Goal: Information Seeking & Learning: Check status

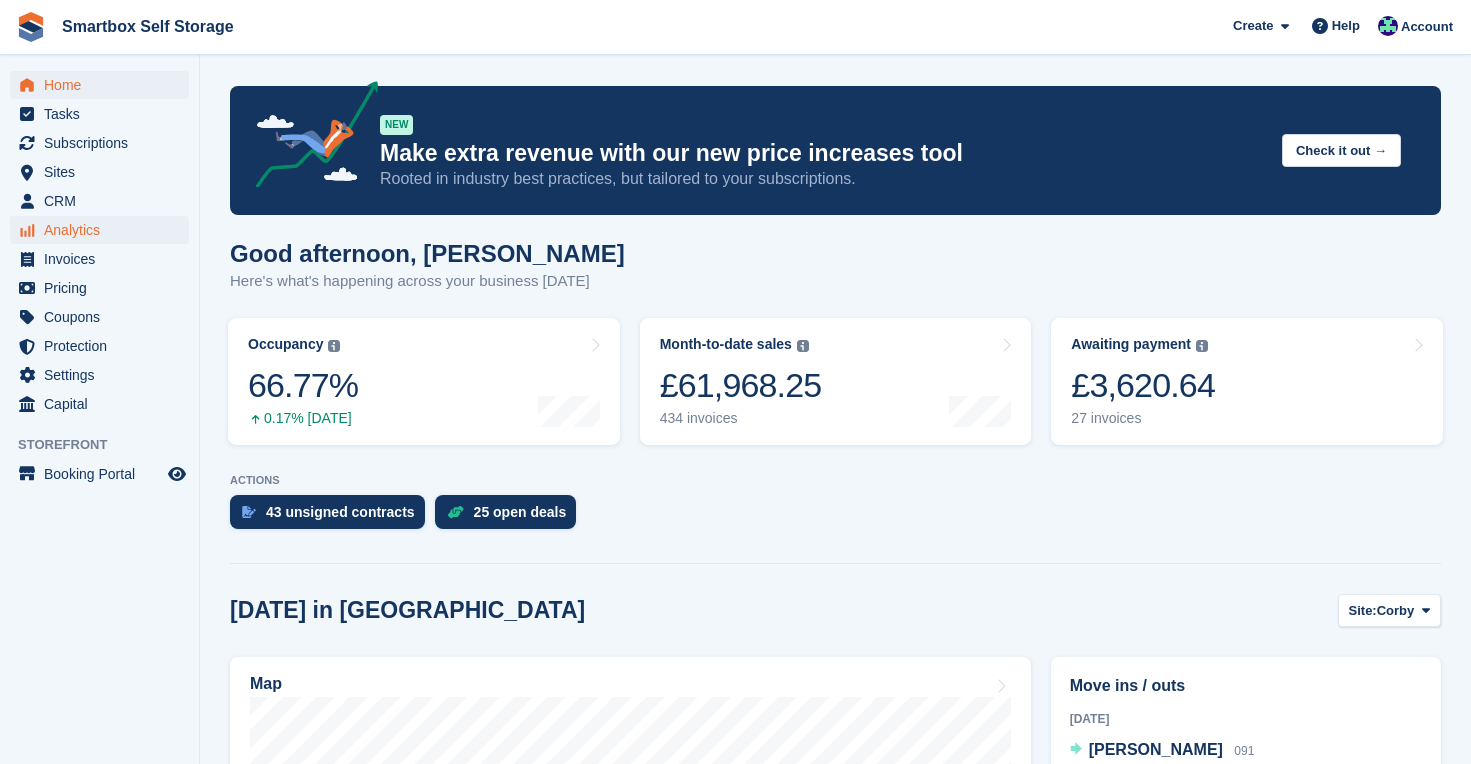
click at [74, 229] on span "Analytics" at bounding box center [104, 230] width 120 height 28
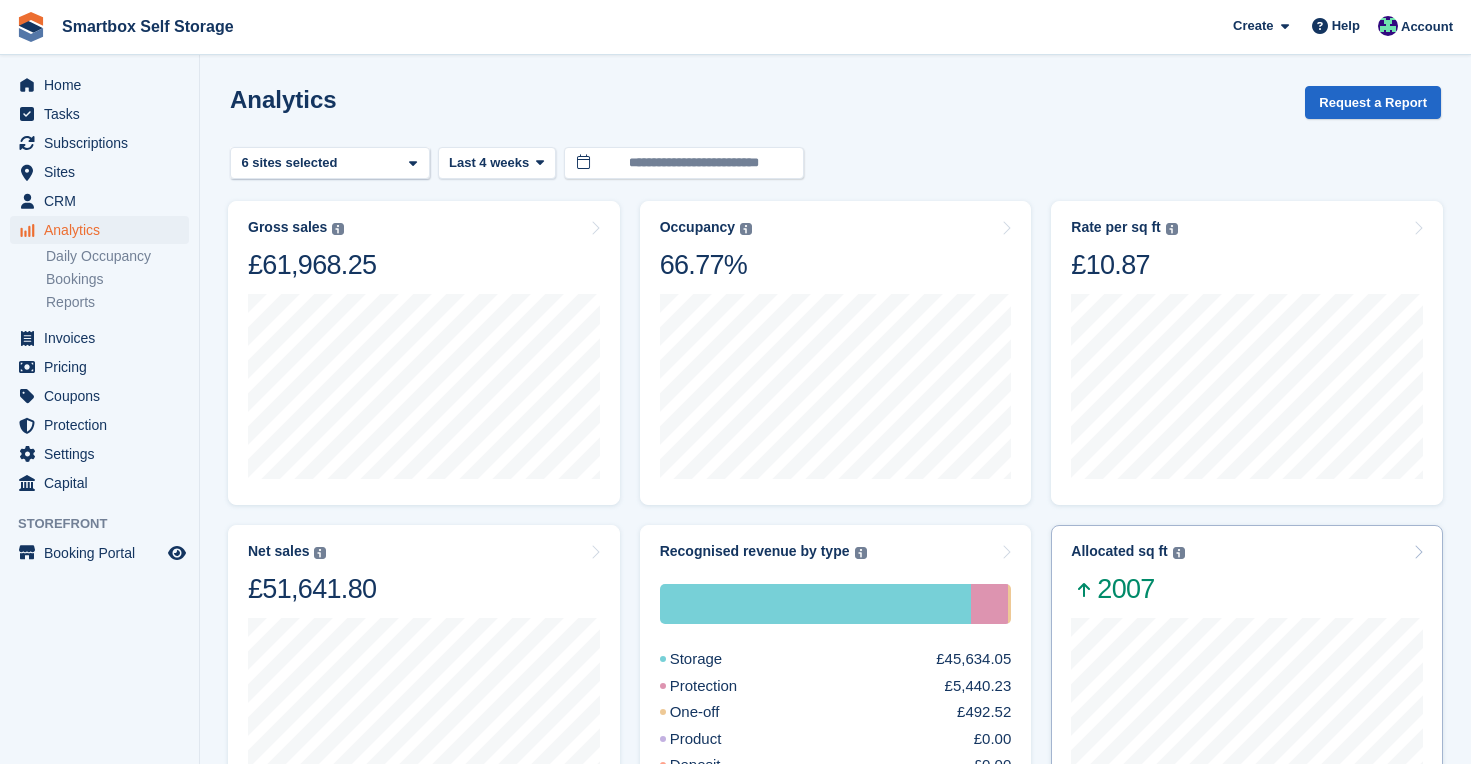
click at [1263, 591] on div "Allocated sq ft The total change in allocated area from the beginning to the en…" at bounding box center [1247, 574] width 352 height 63
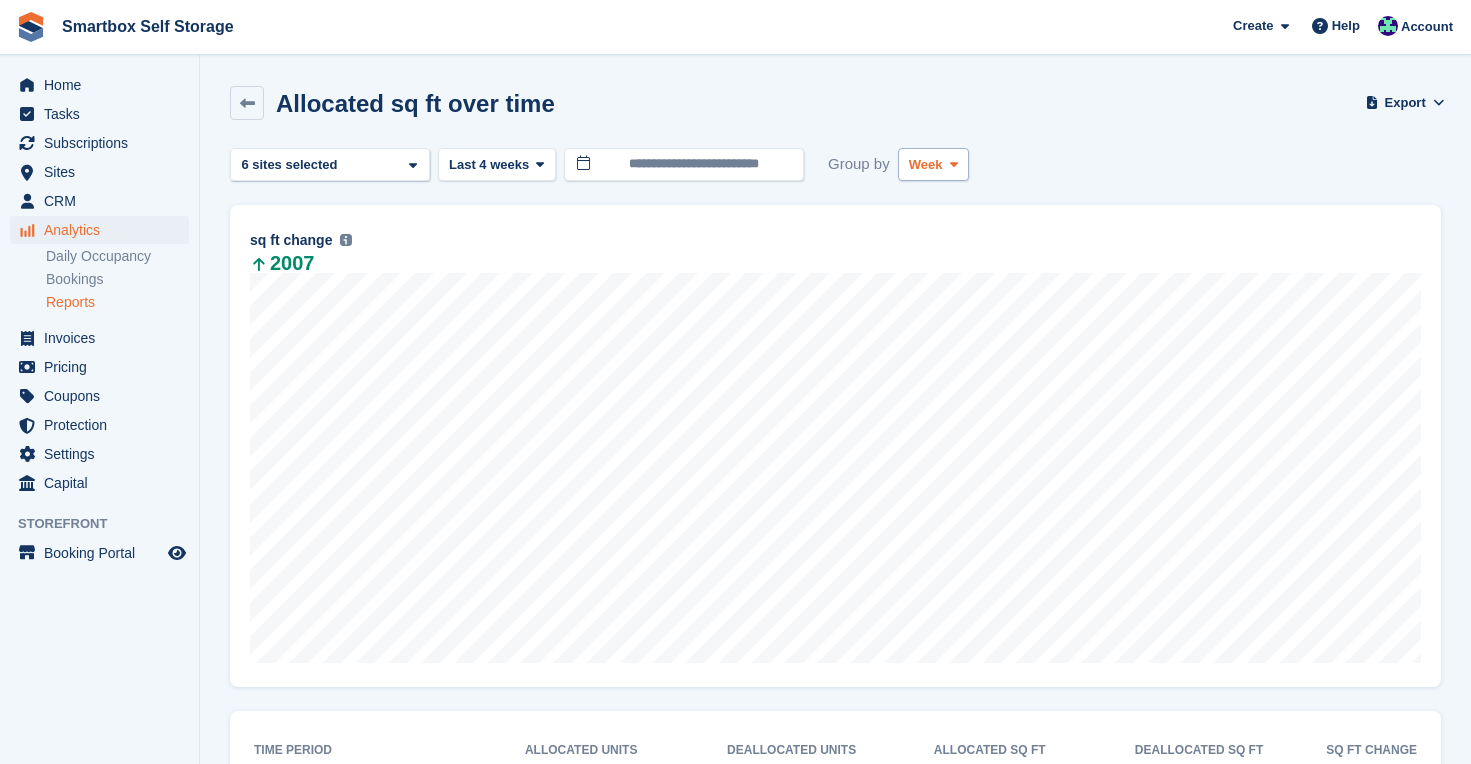
click at [954, 154] on button "Week" at bounding box center [933, 164] width 71 height 33
click at [953, 277] on link "Month" at bounding box center [994, 284] width 174 height 36
click at [508, 160] on span "Last 4 weeks" at bounding box center [489, 165] width 80 height 20
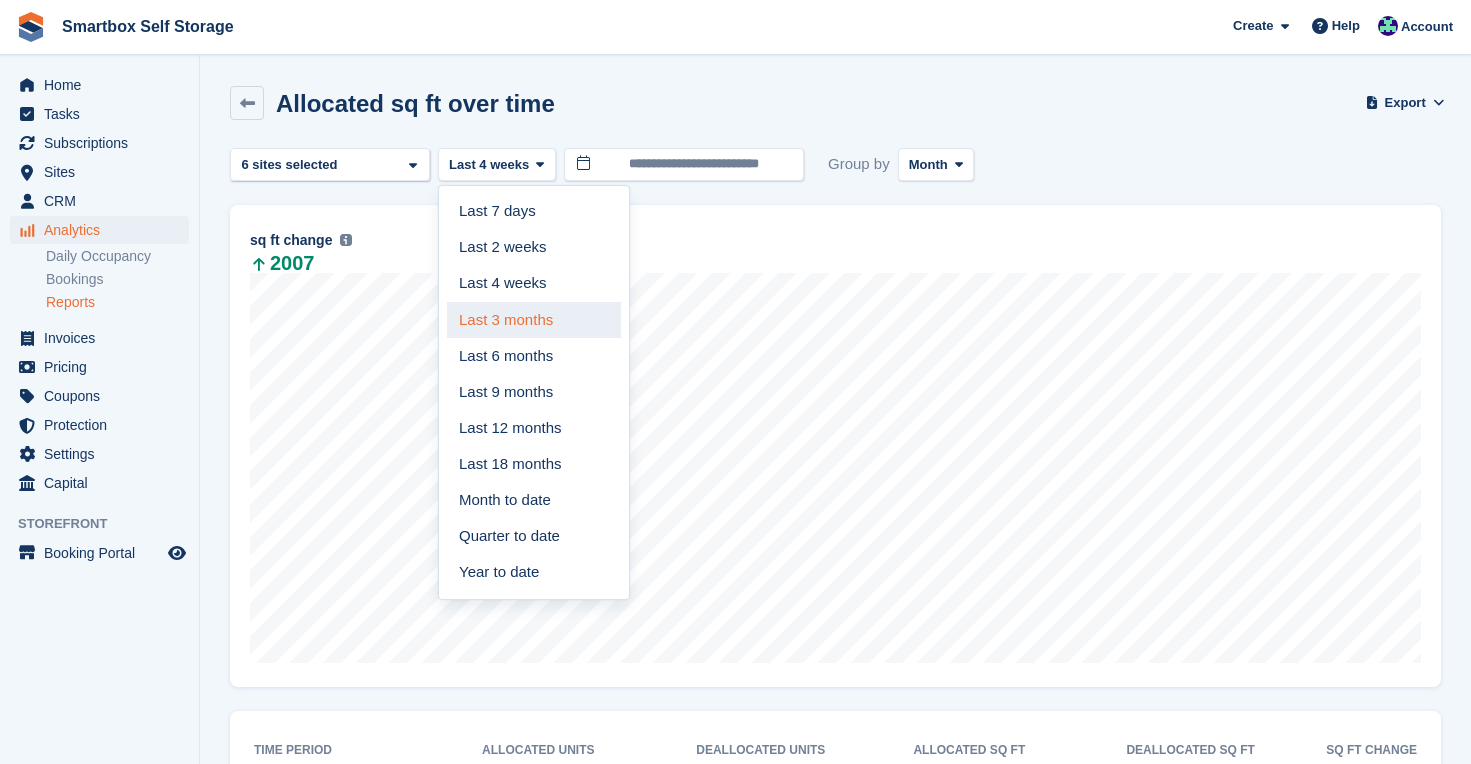
click at [523, 308] on link "Last 3 months" at bounding box center [534, 320] width 174 height 36
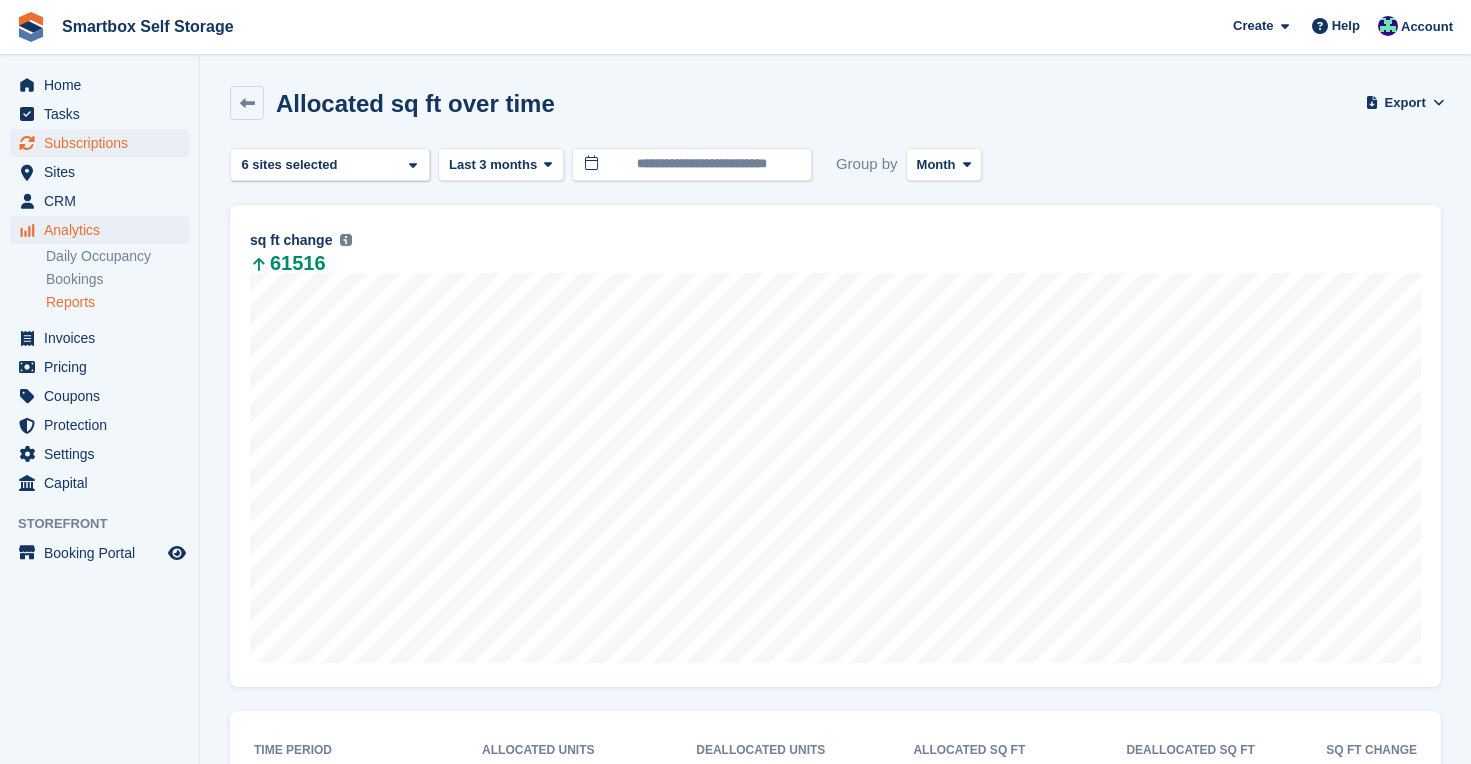
click at [64, 146] on span "Subscriptions" at bounding box center [104, 143] width 120 height 28
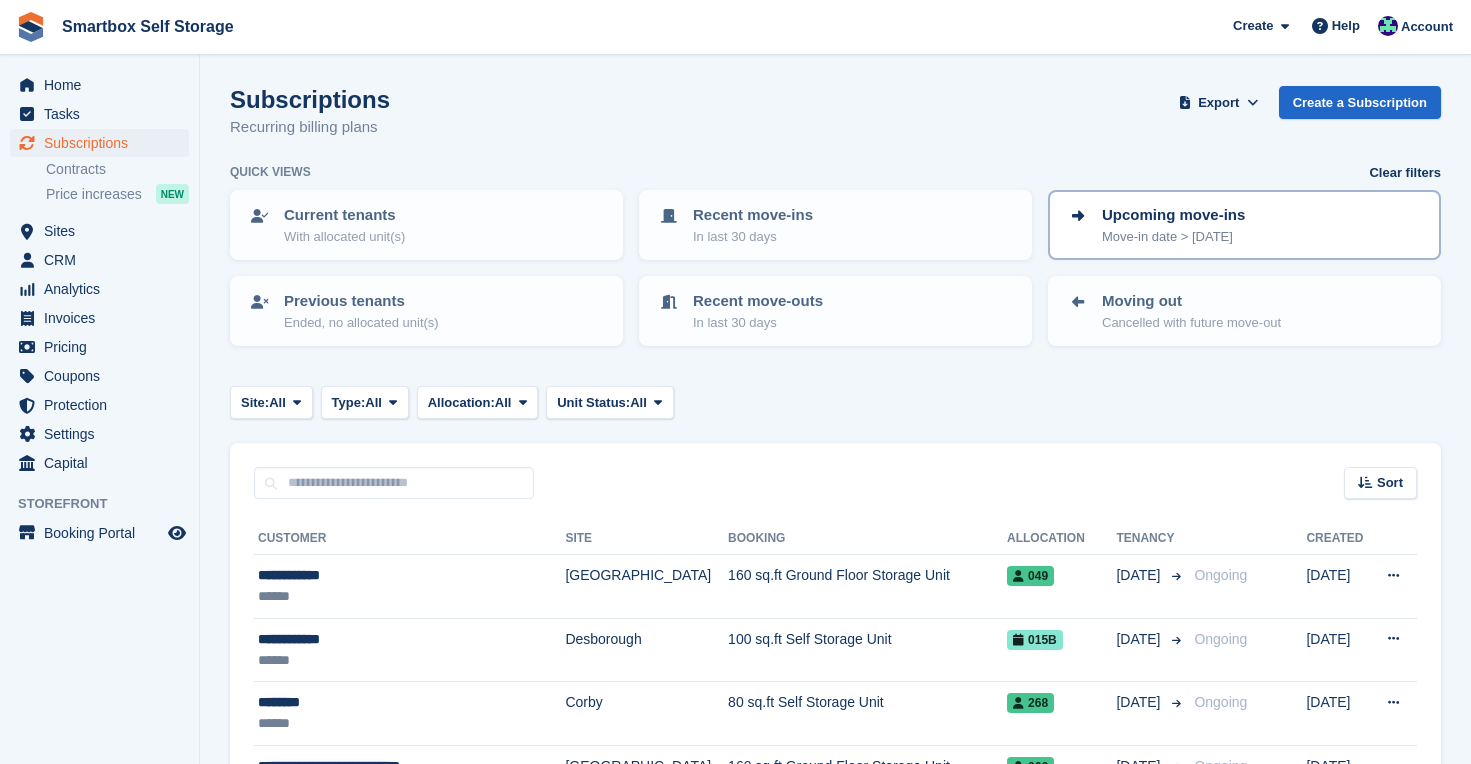
click at [1133, 244] on link "Upcoming move-ins Move-in date > [DATE]" at bounding box center [1244, 225] width 389 height 66
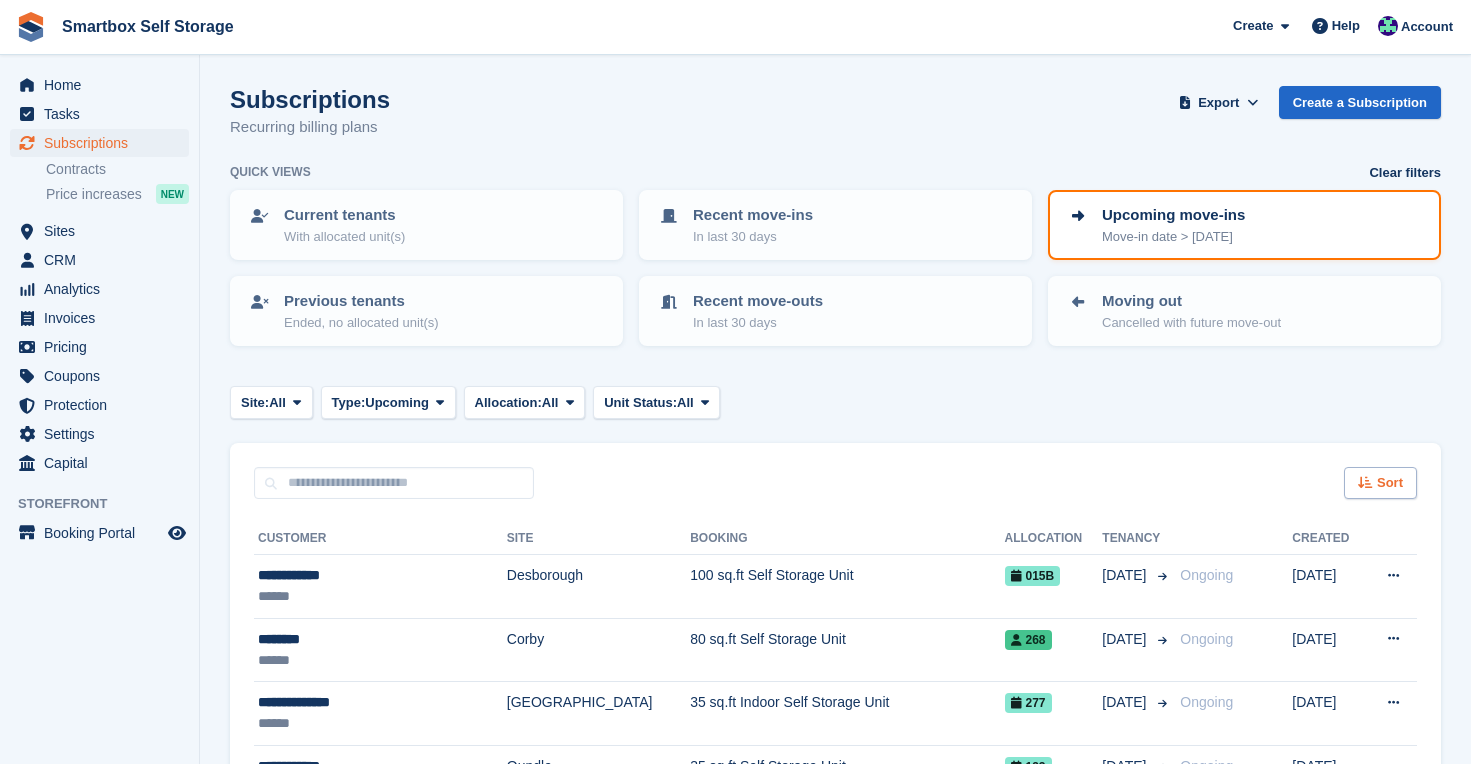
click at [1377, 475] on span "Sort" at bounding box center [1390, 483] width 26 height 20
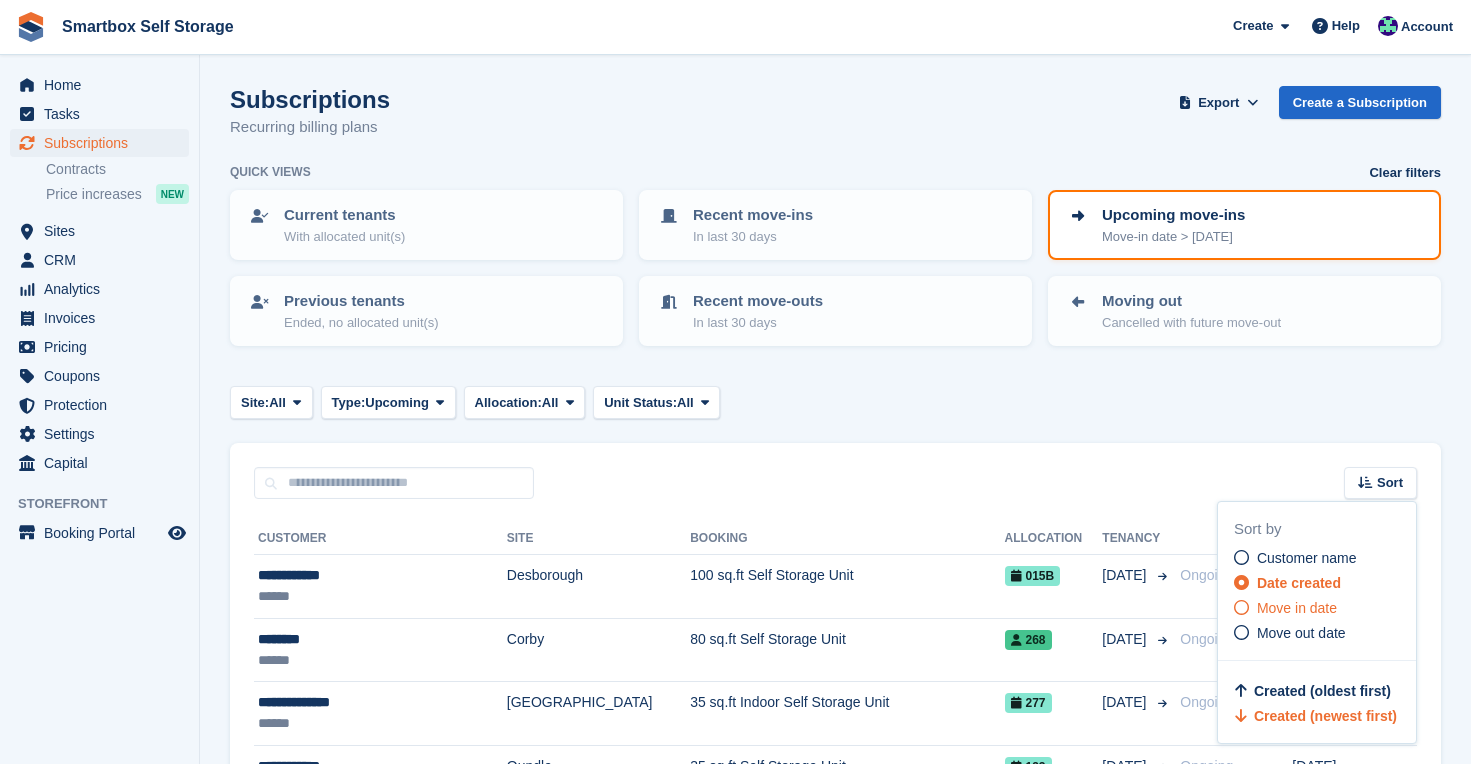
click at [1306, 602] on span "Move in date" at bounding box center [1297, 608] width 80 height 16
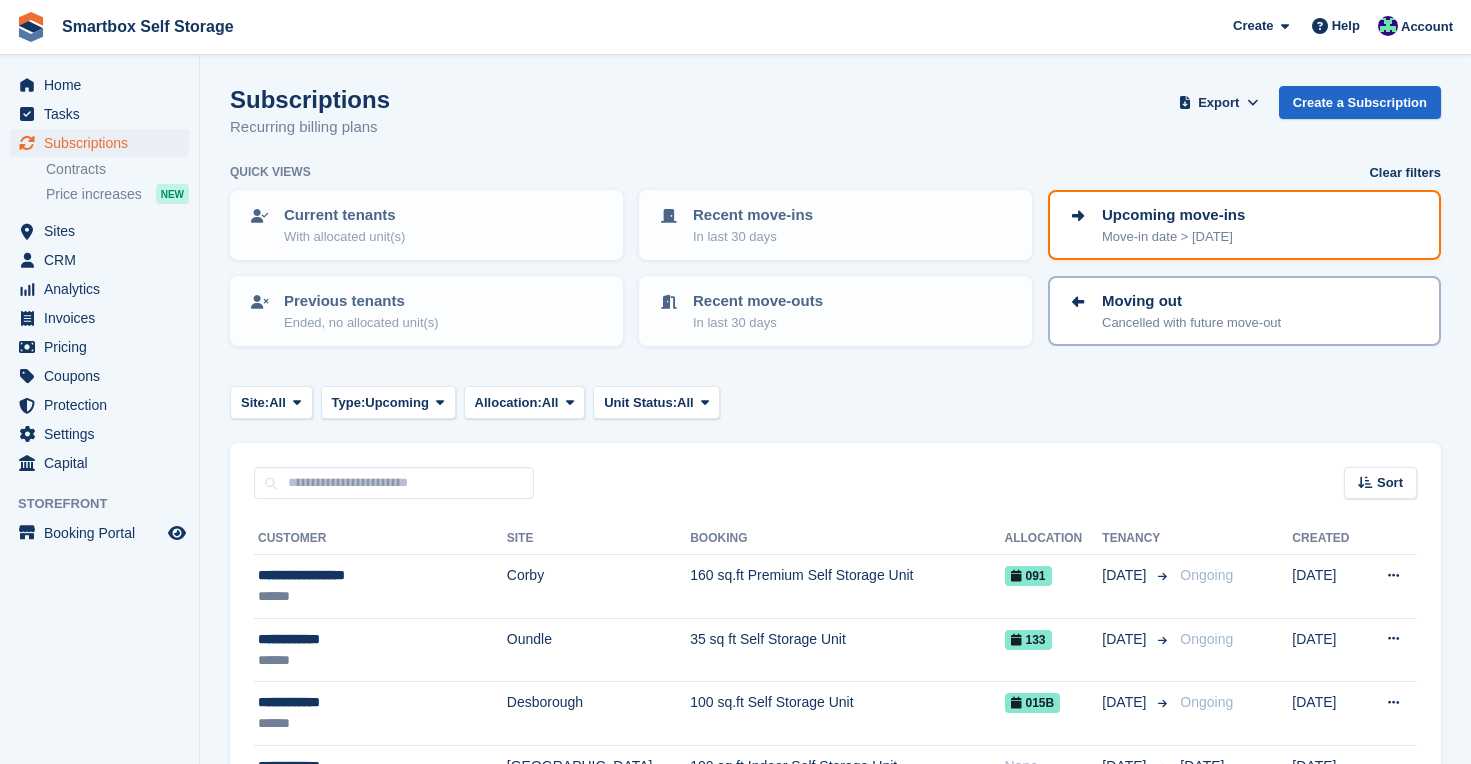
click at [1119, 325] on p "Cancelled with future move-out" at bounding box center [1191, 323] width 179 height 20
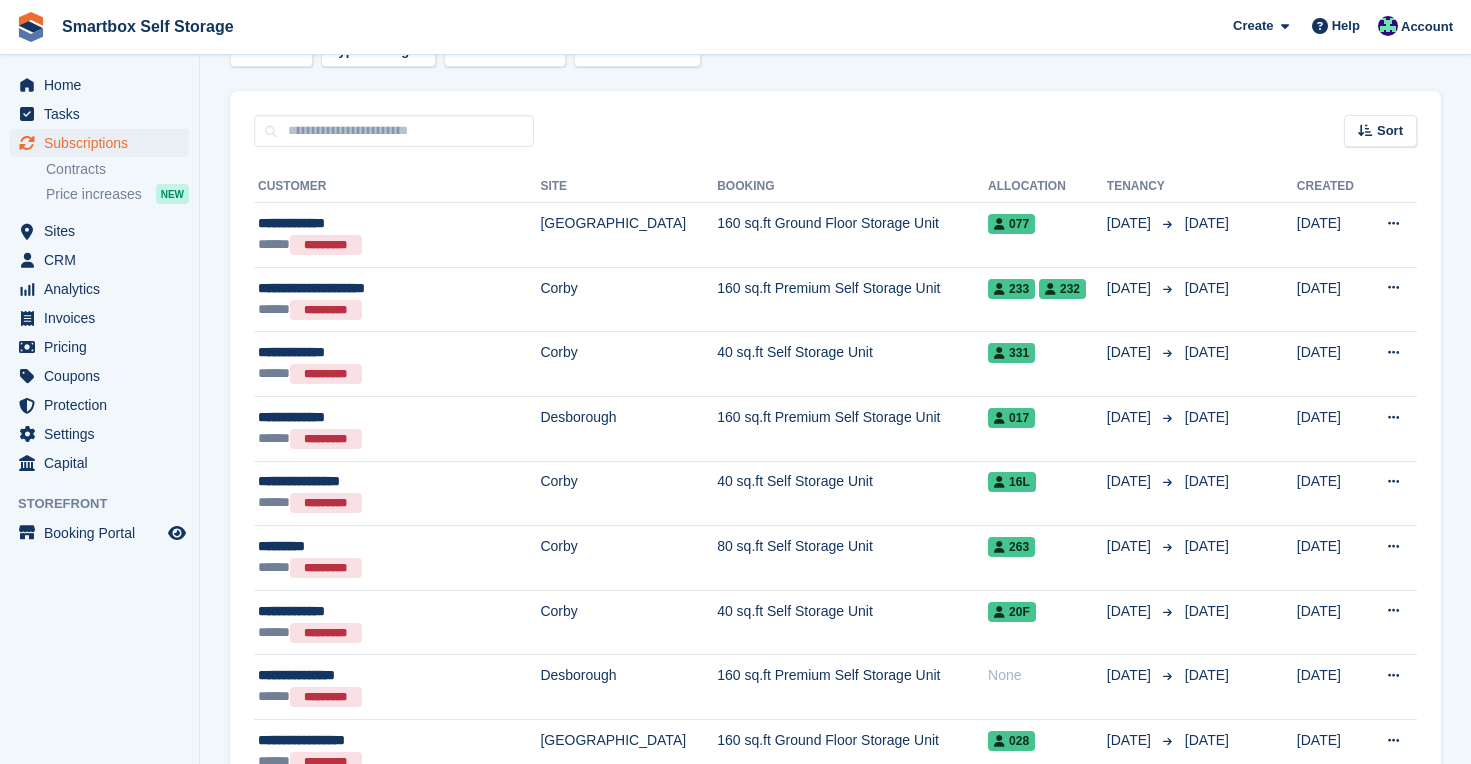
scroll to position [378, 0]
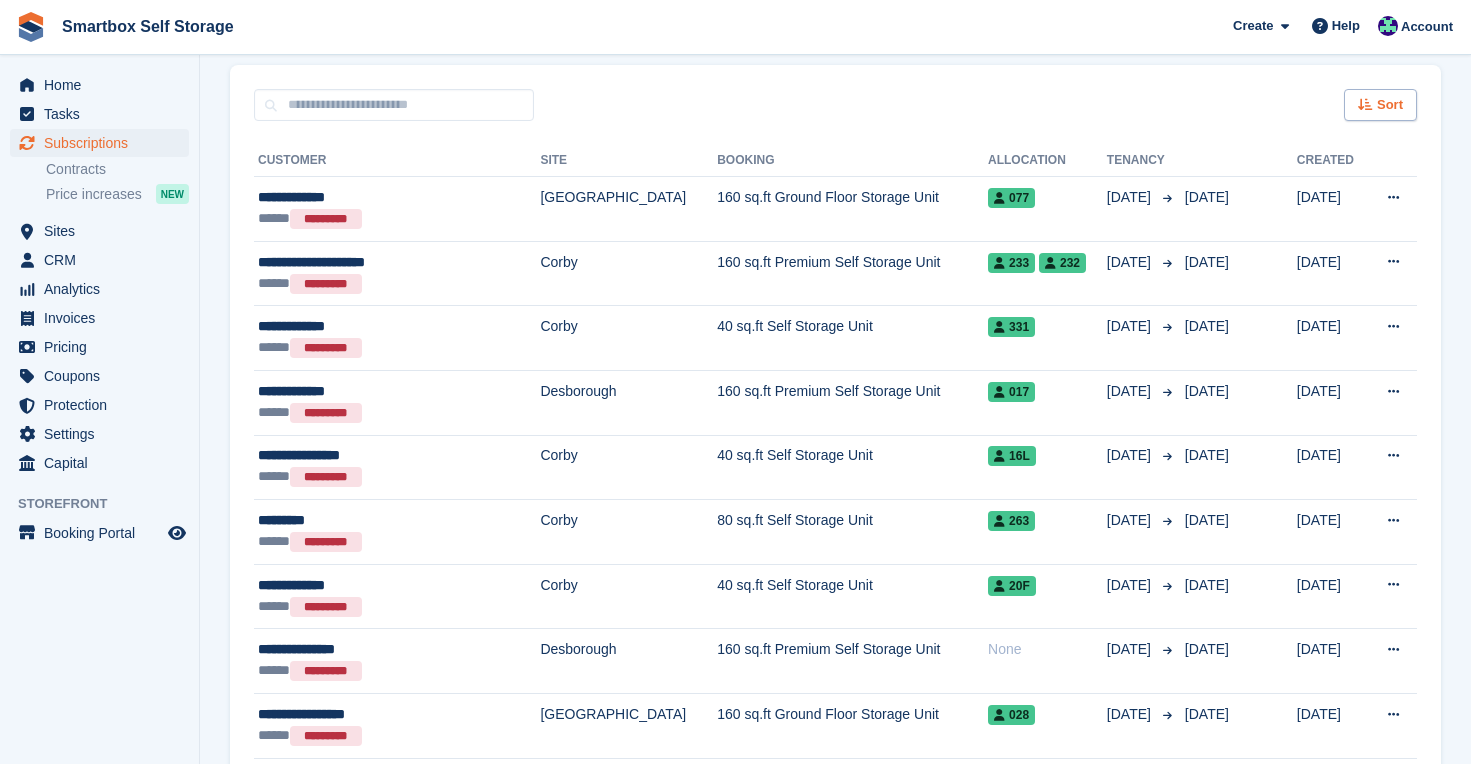
click at [1374, 93] on div "Sort" at bounding box center [1380, 105] width 73 height 33
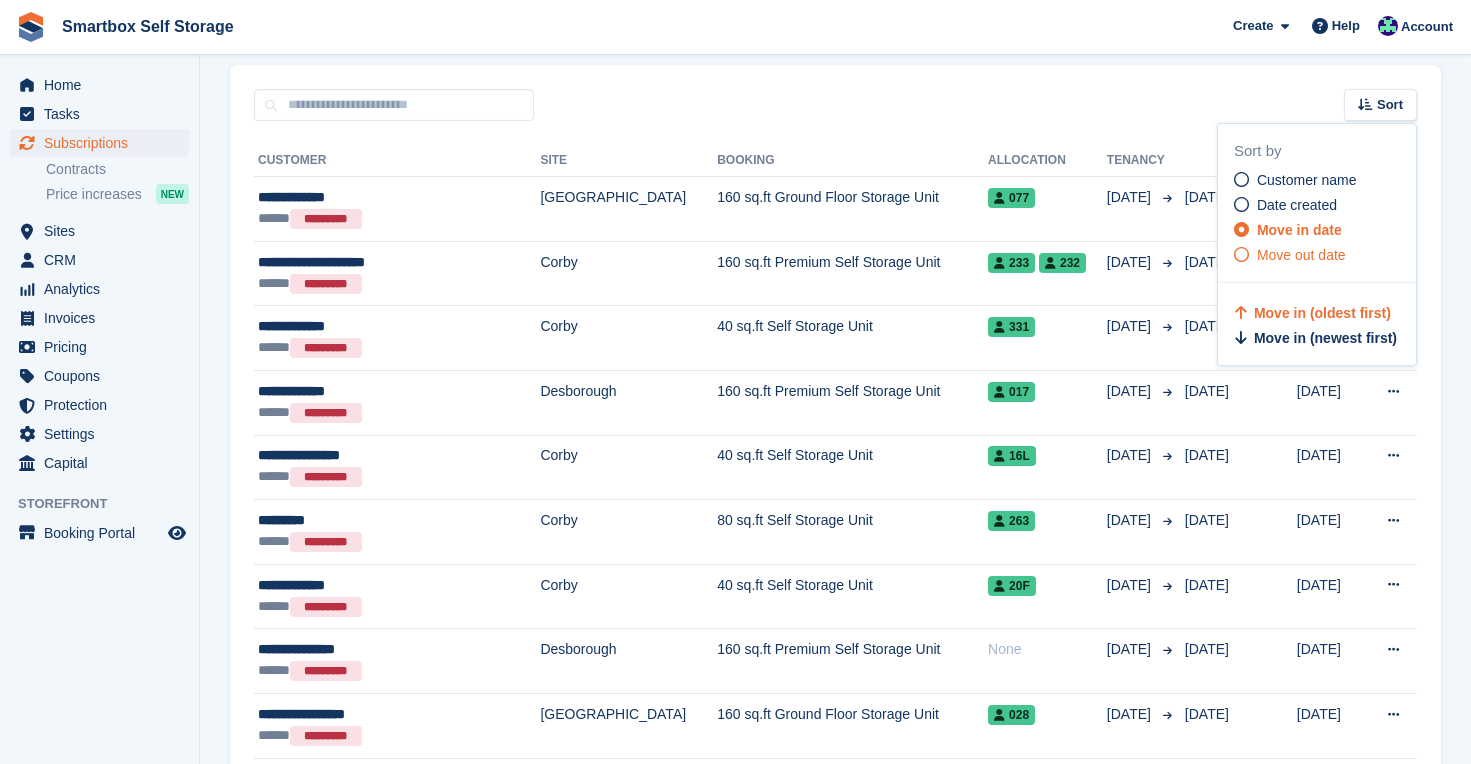
click at [1301, 251] on span "Move out date" at bounding box center [1301, 255] width 89 height 16
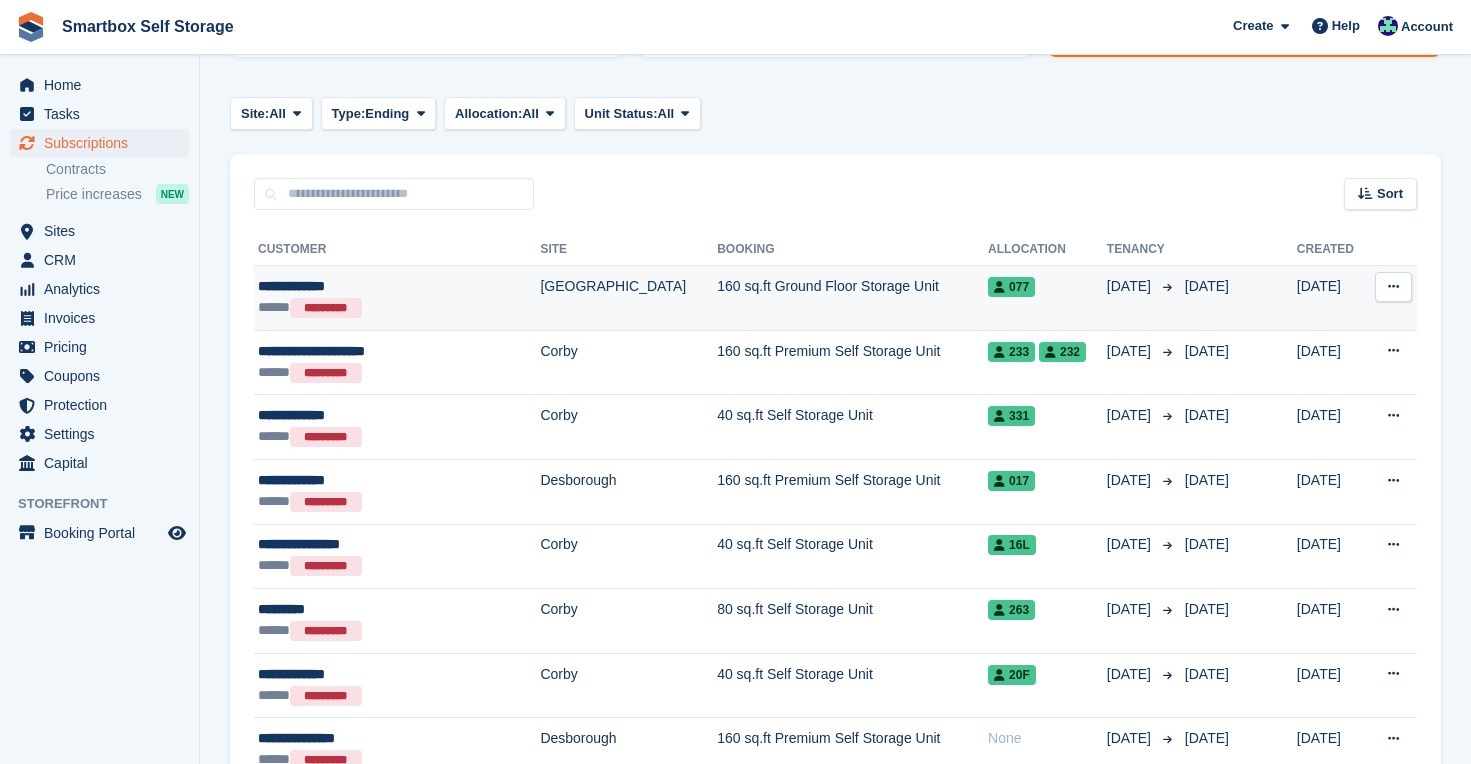
scroll to position [285, 0]
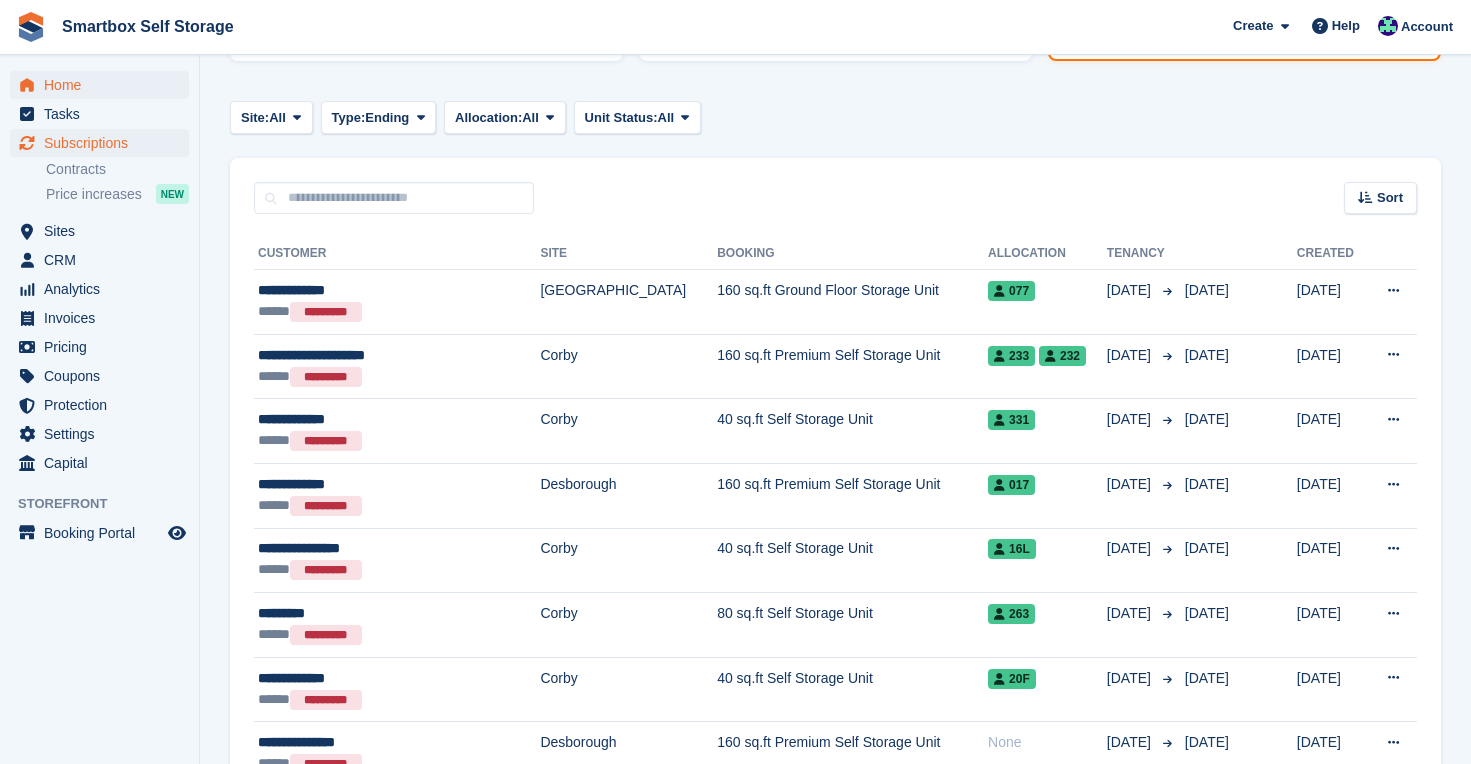
click at [83, 87] on span "Home" at bounding box center [104, 85] width 120 height 28
